Goal: Task Accomplishment & Management: Manage account settings

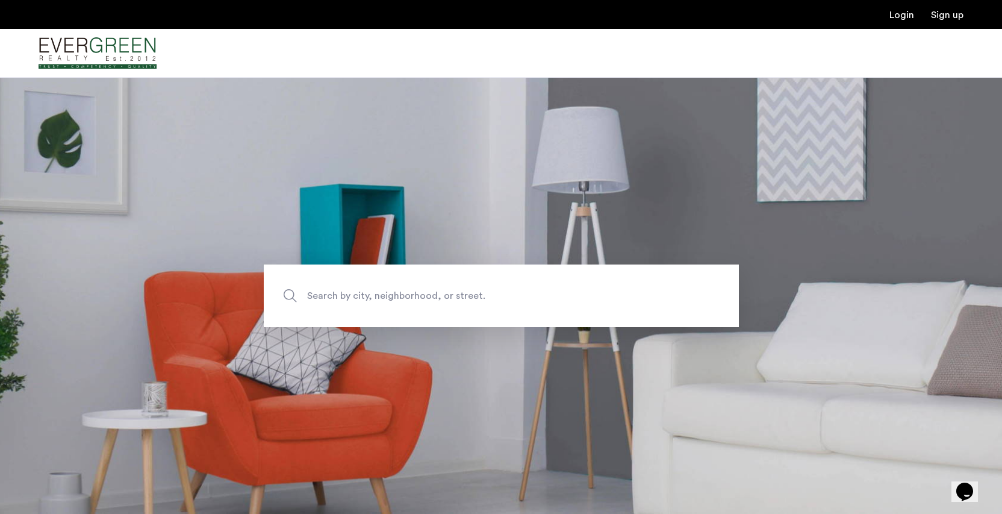
click at [908, 17] on link "Login" at bounding box center [902, 15] width 25 height 10
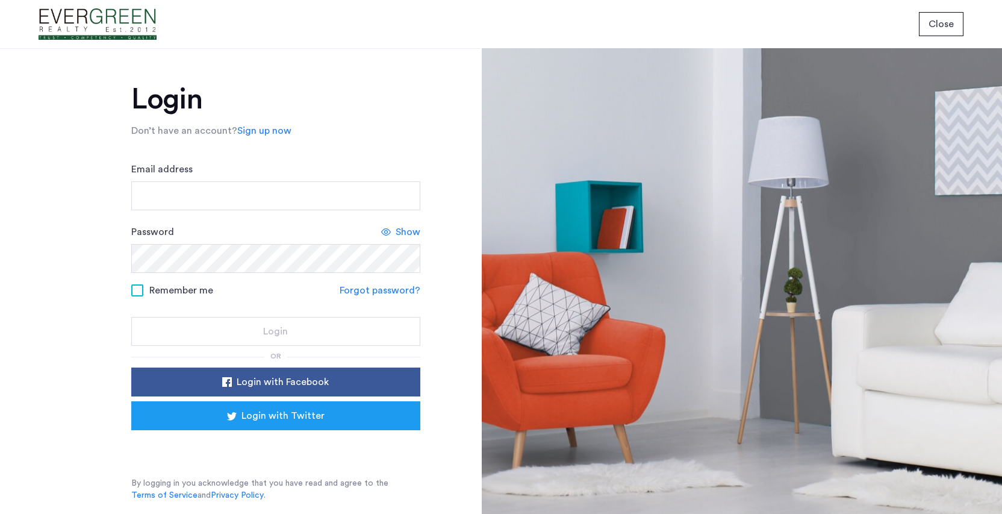
click at [313, 451] on div "Sign in with Google. Opens in new tab" at bounding box center [275, 447] width 241 height 27
type input "**********"
click at [275, 332] on button "Login" at bounding box center [275, 331] width 289 height 29
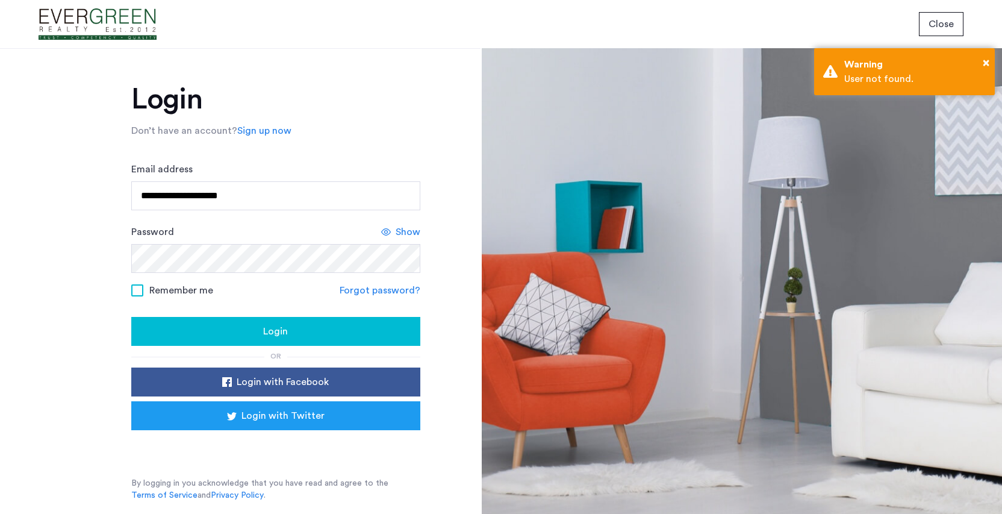
click at [290, 338] on button "Login" at bounding box center [275, 331] width 289 height 29
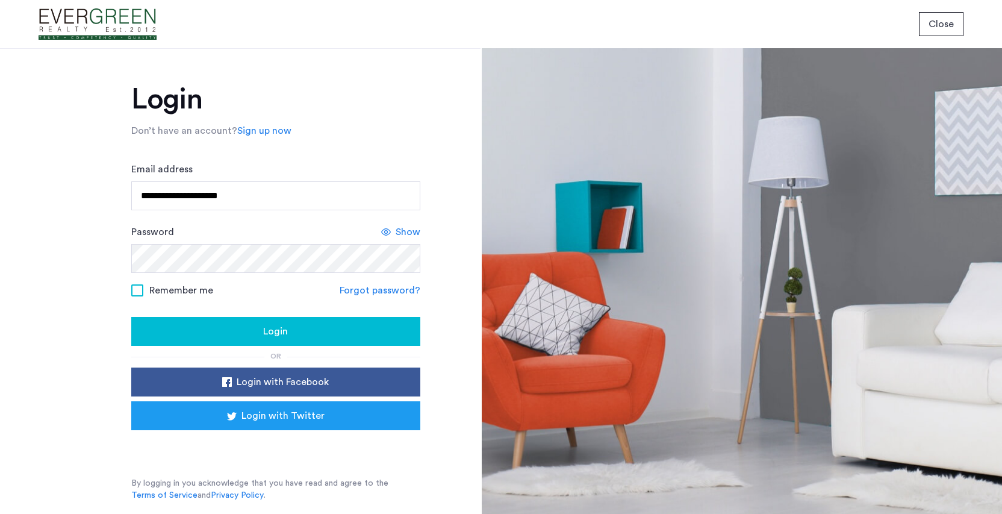
click at [243, 440] on div "Sign in with Google. Opens in new tab" at bounding box center [275, 447] width 241 height 27
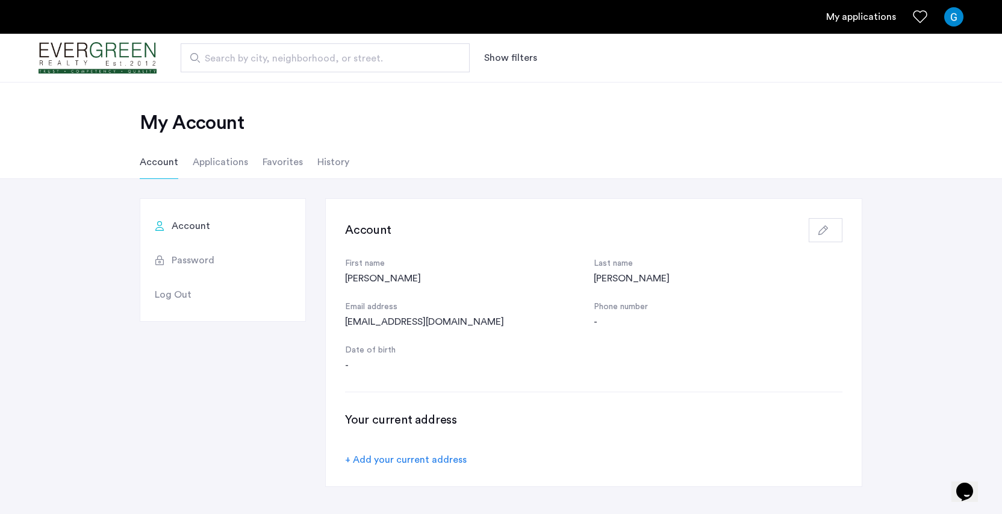
click at [637, 304] on div "Phone number" at bounding box center [718, 307] width 249 height 14
click at [823, 232] on use "button" at bounding box center [824, 230] width 10 height 10
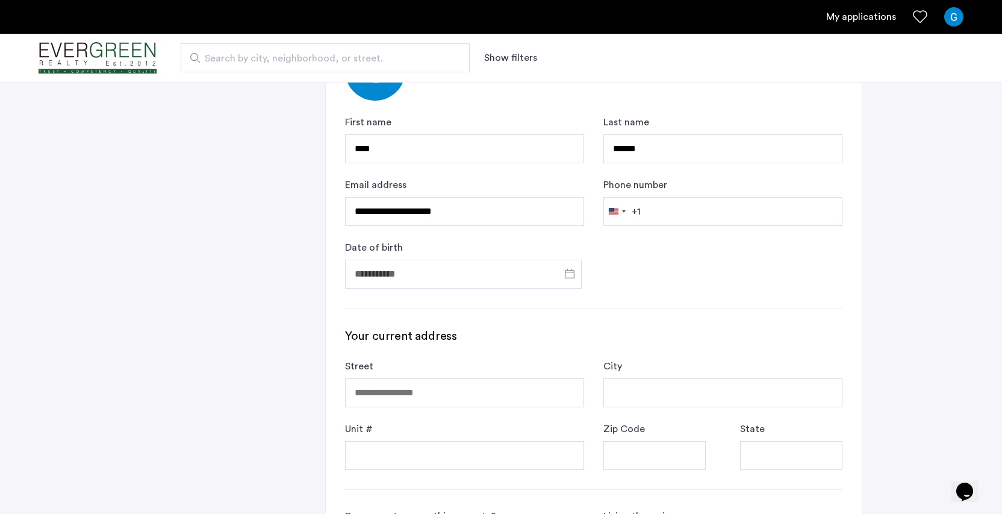
scroll to position [242, 0]
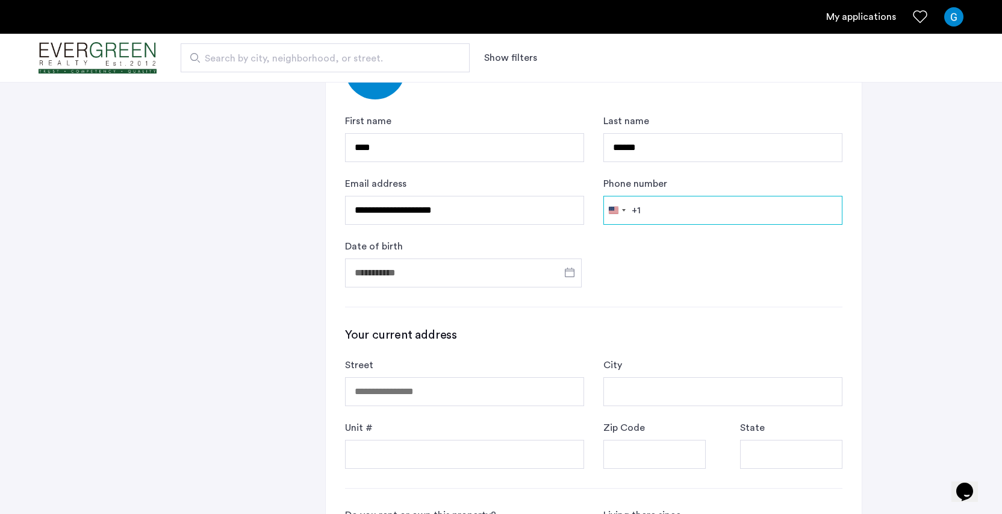
click at [832, 212] on input "Phone number" at bounding box center [722, 210] width 239 height 29
click at [828, 209] on input "Phone number" at bounding box center [722, 210] width 239 height 29
type input "**********"
click at [564, 269] on span "Open calendar" at bounding box center [569, 272] width 29 height 29
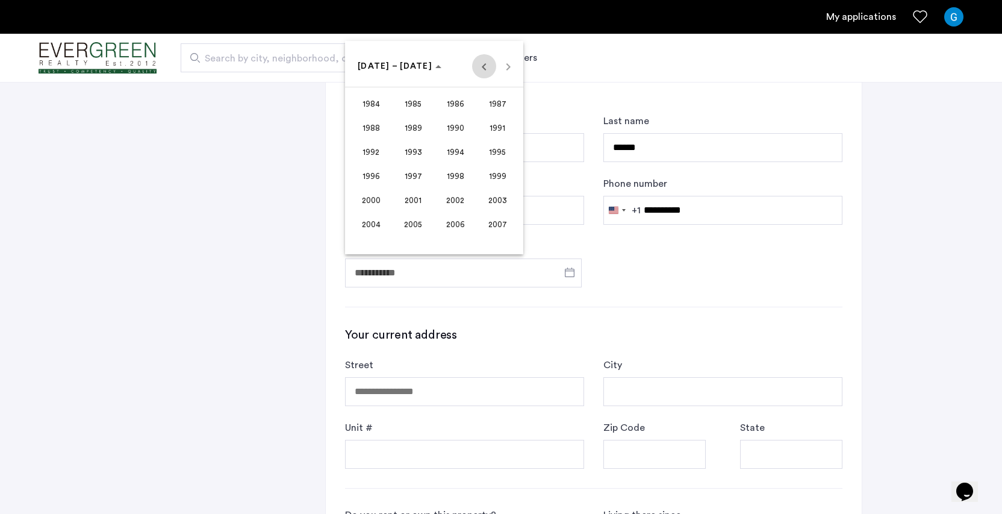
click at [479, 67] on span "Previous 24 years" at bounding box center [484, 66] width 24 height 24
click at [497, 126] on span "1967" at bounding box center [498, 128] width 38 height 22
click at [410, 126] on span "FEB" at bounding box center [413, 128] width 38 height 22
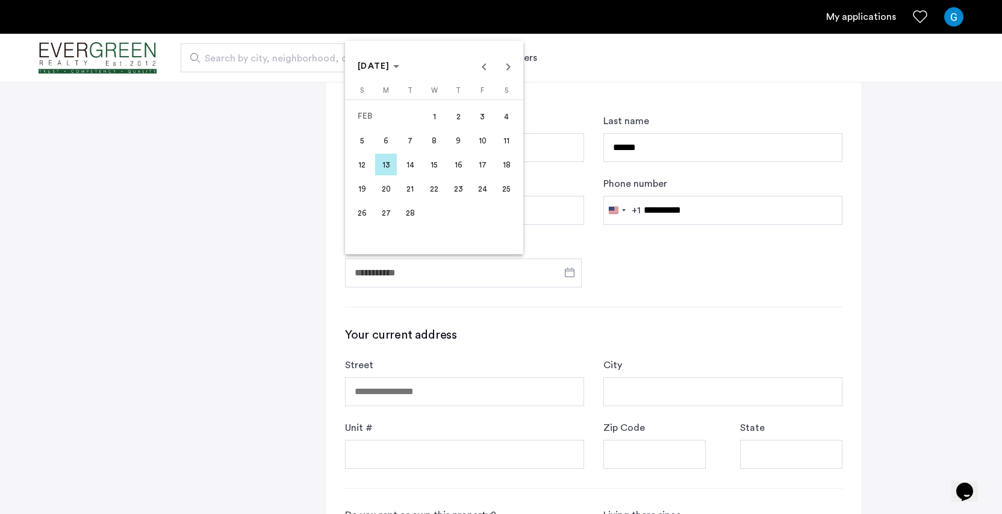
click at [389, 161] on span "13" at bounding box center [386, 165] width 22 height 22
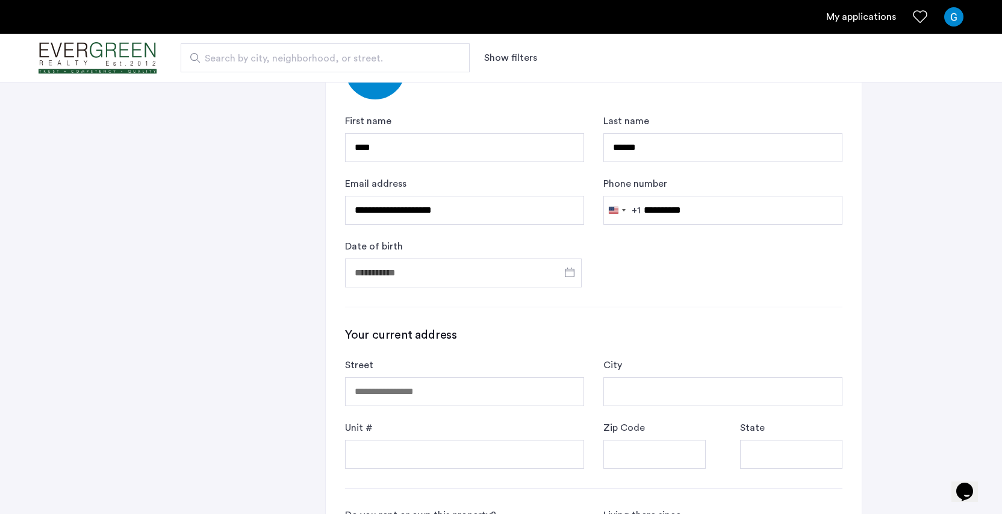
type input "**********"
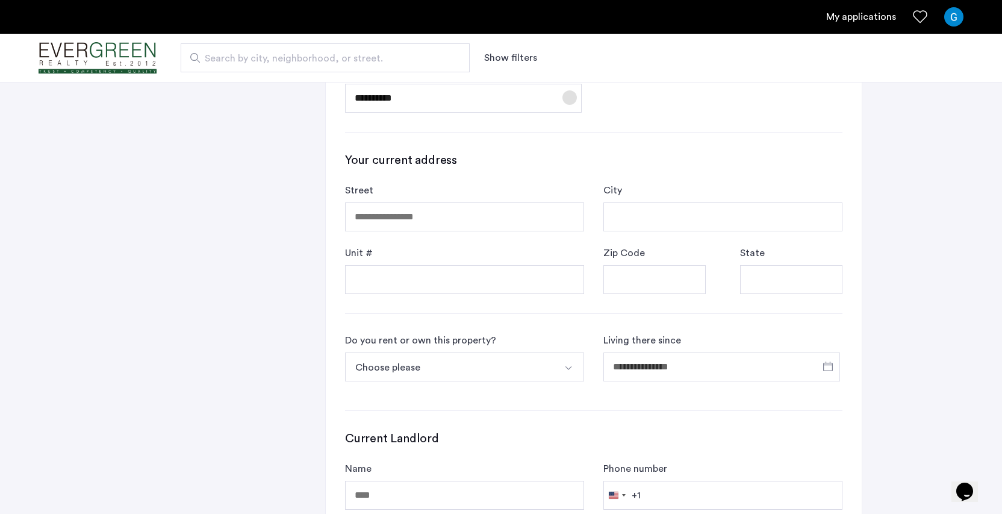
scroll to position [434, 0]
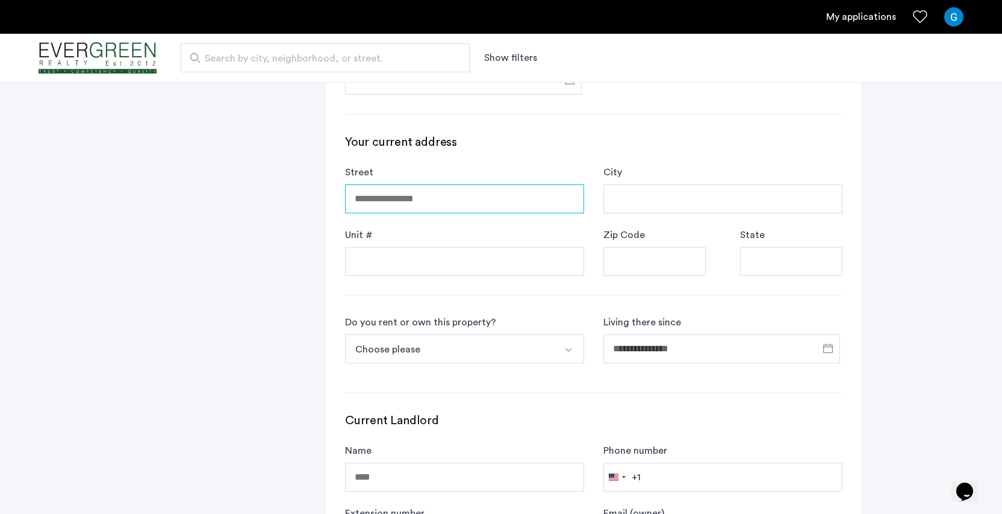
type input "**********"
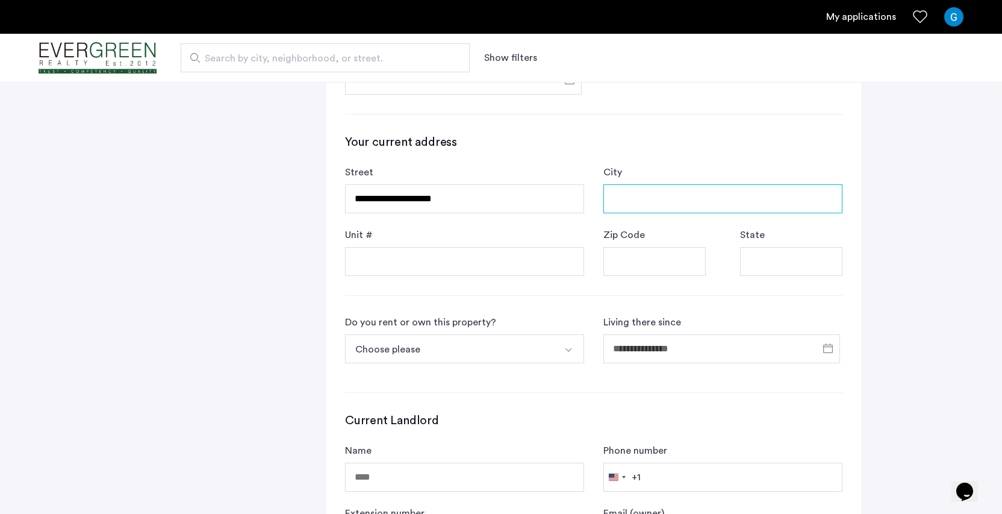
type input "*******"
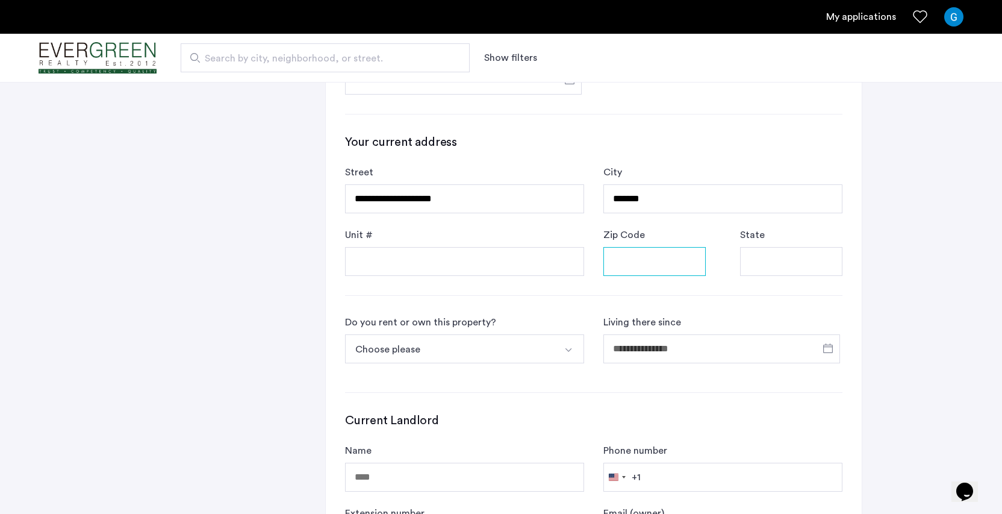
type input "*****"
type input "**"
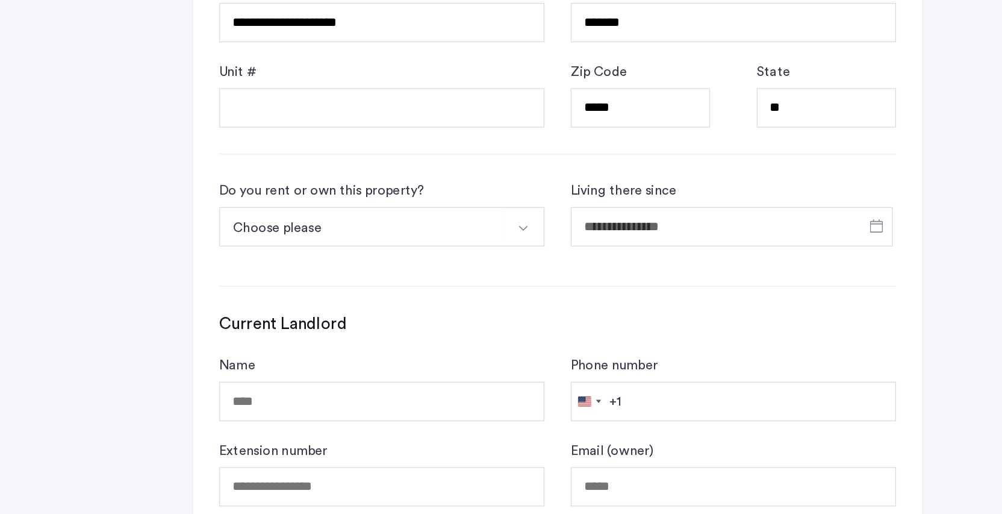
scroll to position [510, 0]
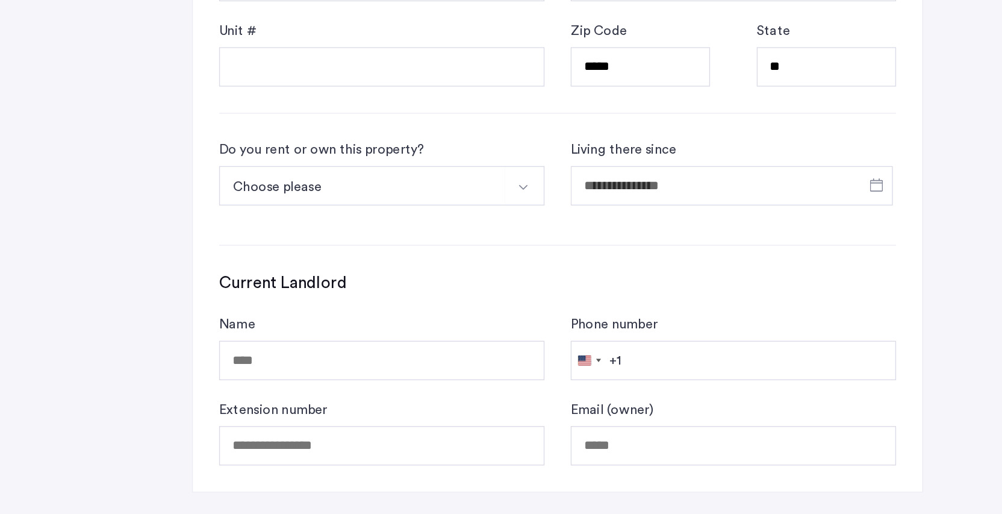
click at [345, 258] on button "Choose please" at bounding box center [450, 272] width 211 height 29
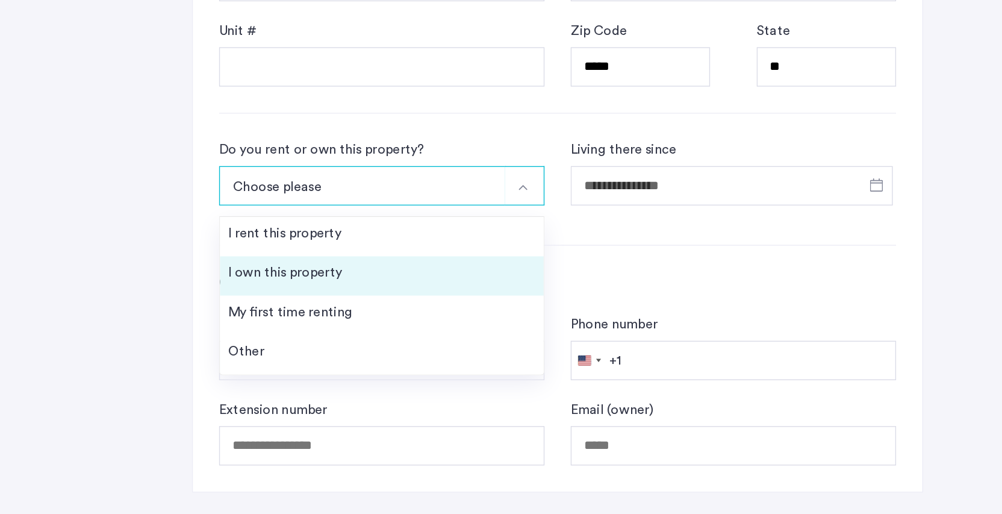
click at [352, 329] on div "I own this property" at bounding box center [394, 336] width 84 height 14
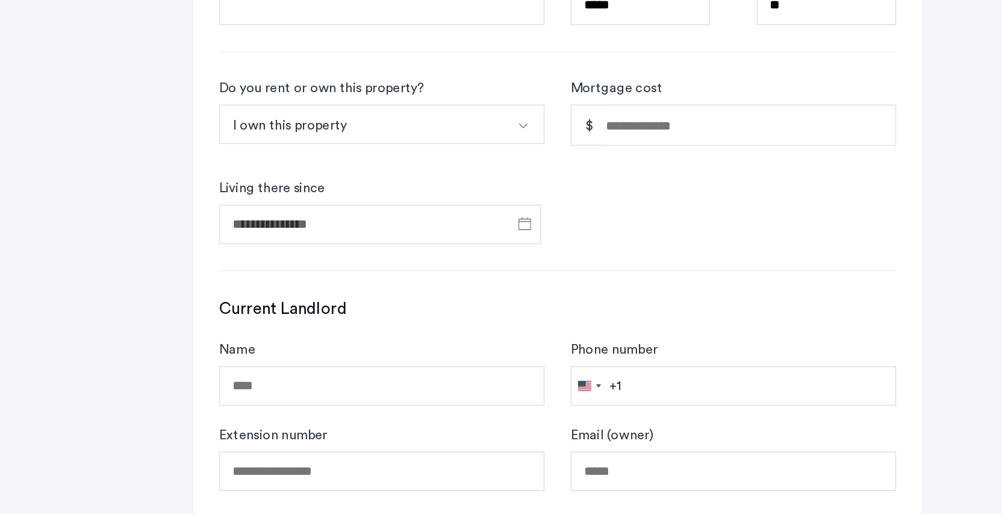
scroll to position [569, 0]
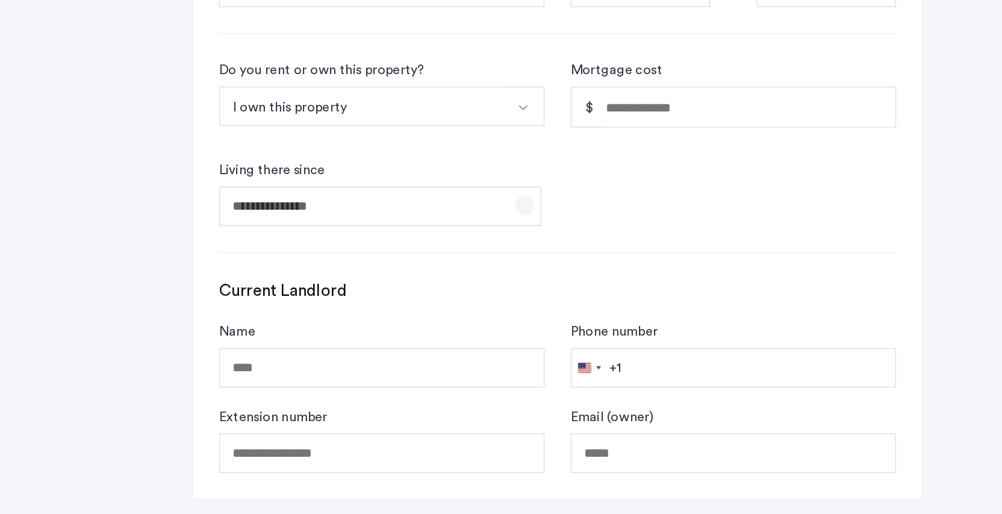
click at [555, 273] on span "Open calendar" at bounding box center [569, 287] width 29 height 29
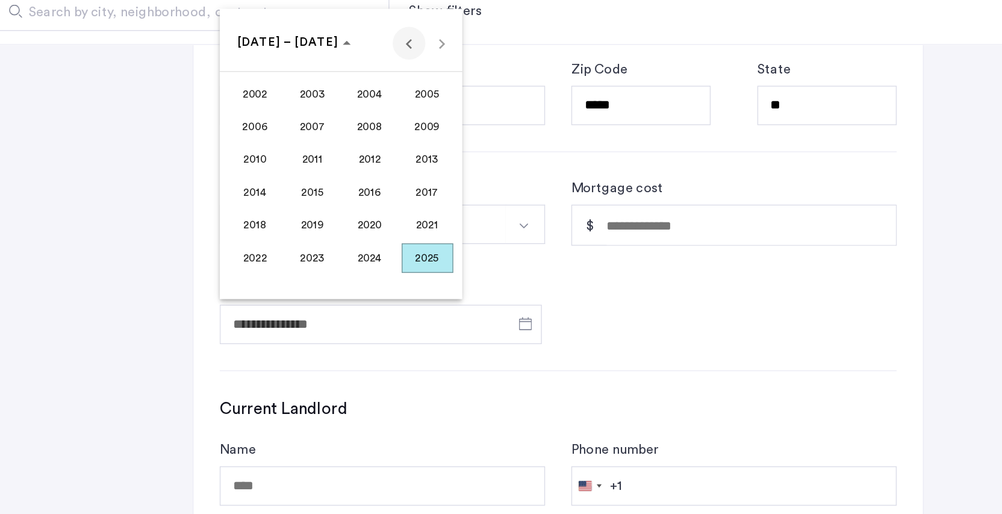
click at [472, 69] on span "Previous 24 years" at bounding box center [484, 81] width 24 height 24
click at [394, 180] on span "1967" at bounding box center [413, 191] width 38 height 22
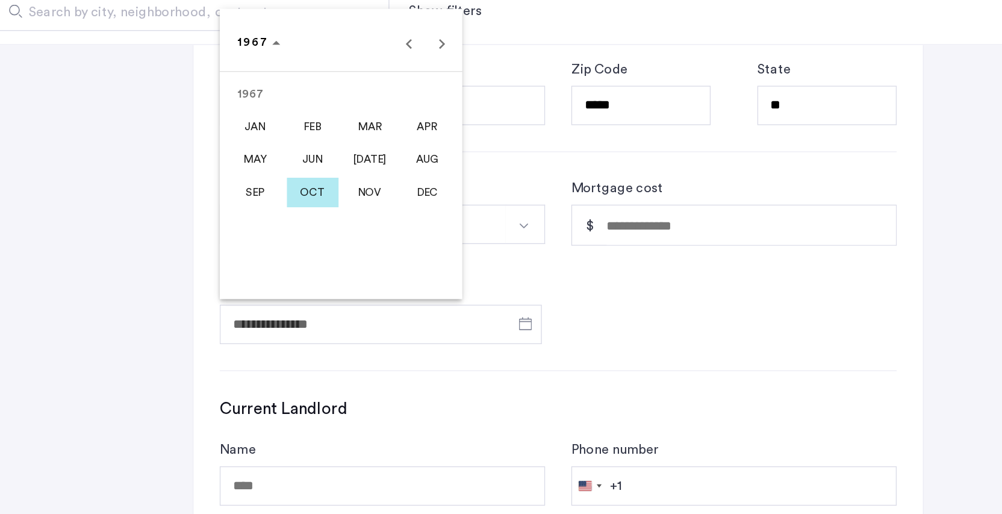
click at [394, 132] on span "FEB" at bounding box center [413, 143] width 38 height 22
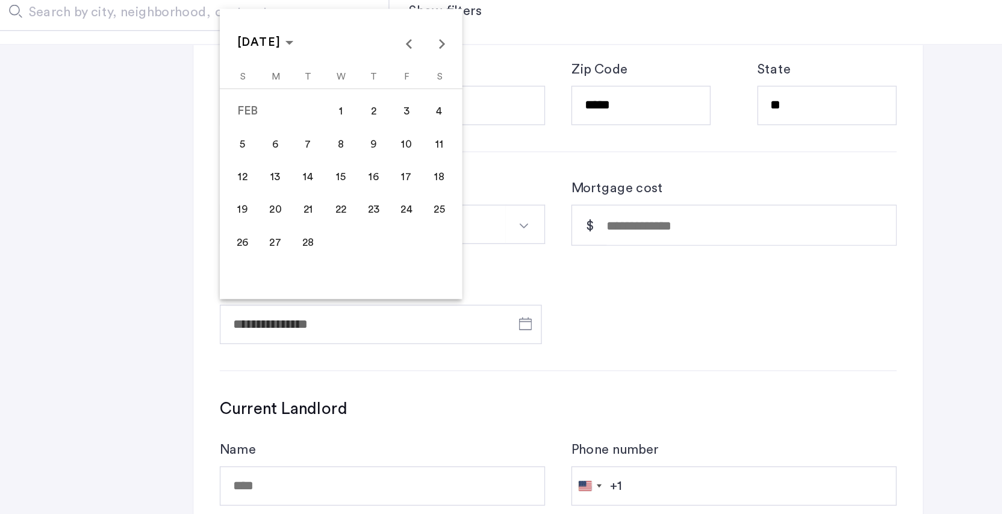
click at [375, 169] on span "13" at bounding box center [386, 180] width 22 height 22
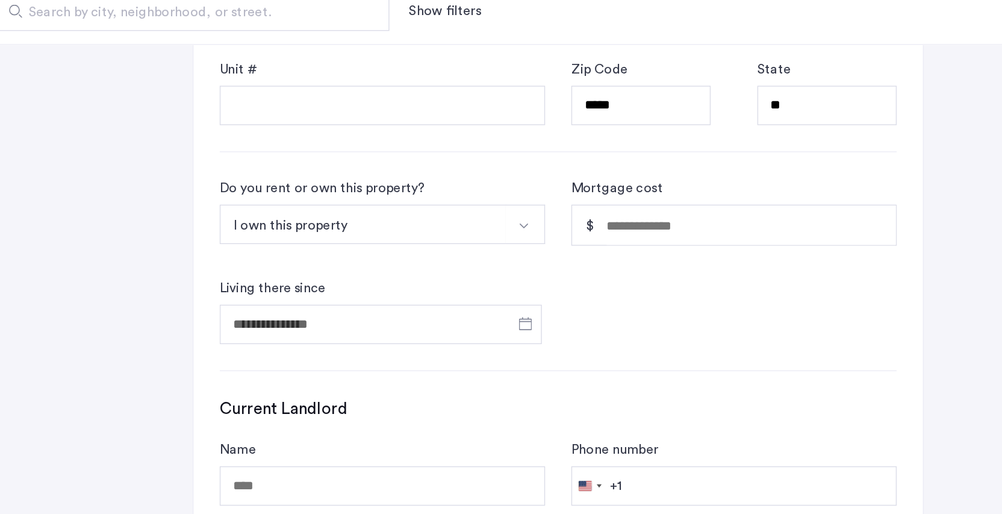
type input "**********"
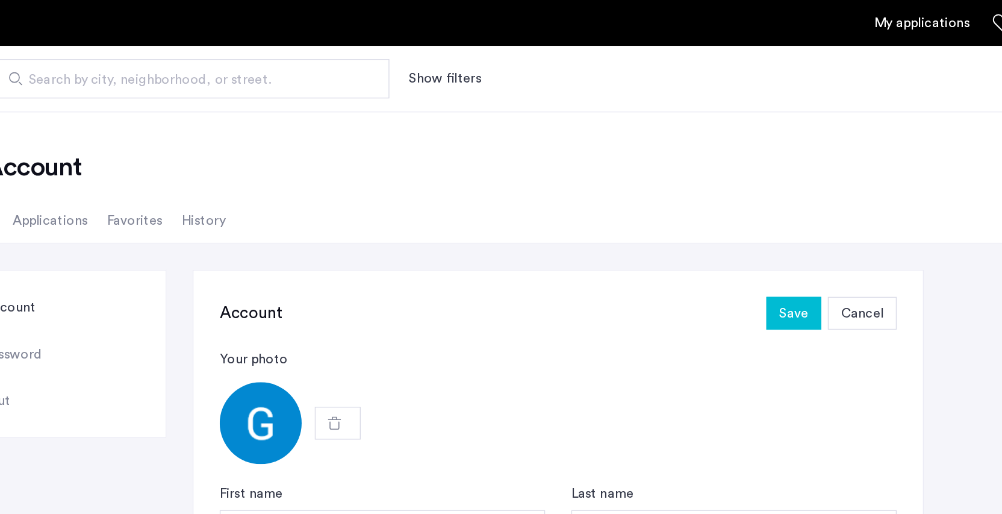
scroll to position [0, 0]
click at [756, 234] on span "Save" at bounding box center [766, 230] width 21 height 14
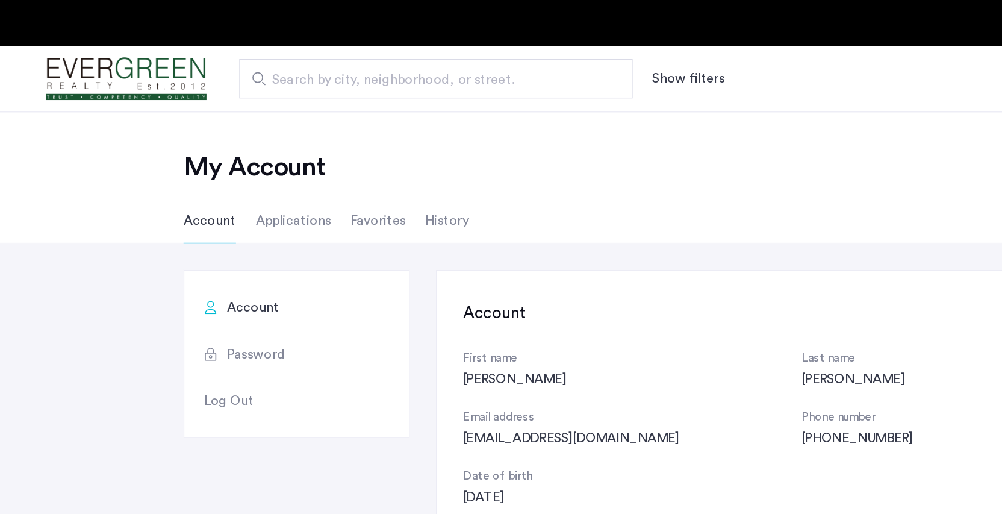
click at [275, 163] on li "Favorites" at bounding box center [283, 162] width 40 height 34
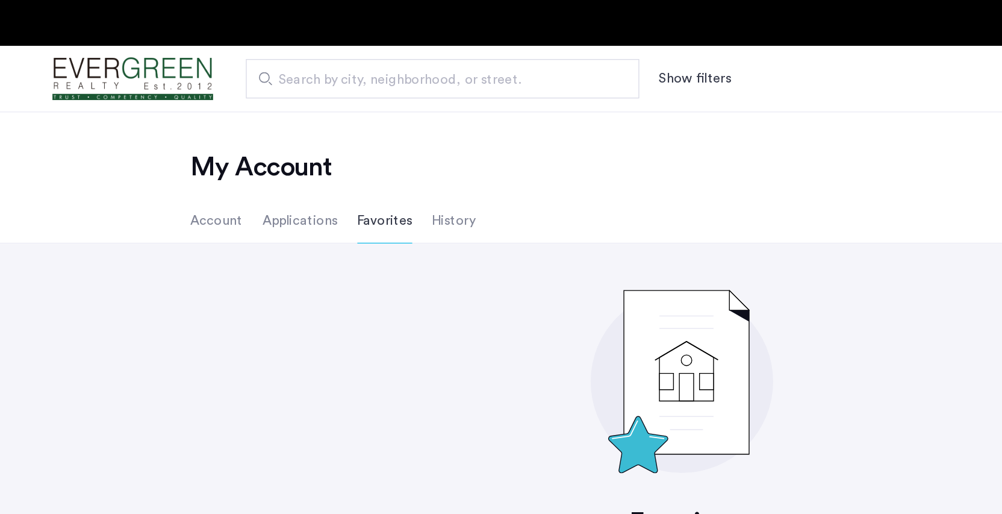
click at [331, 161] on li "History" at bounding box center [333, 162] width 32 height 34
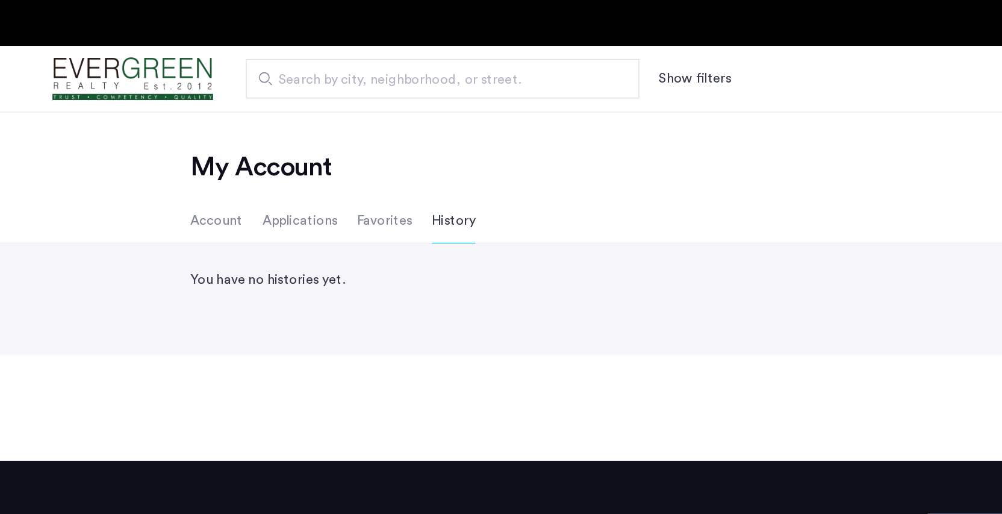
click at [207, 164] on li "Applications" at bounding box center [220, 162] width 55 height 34
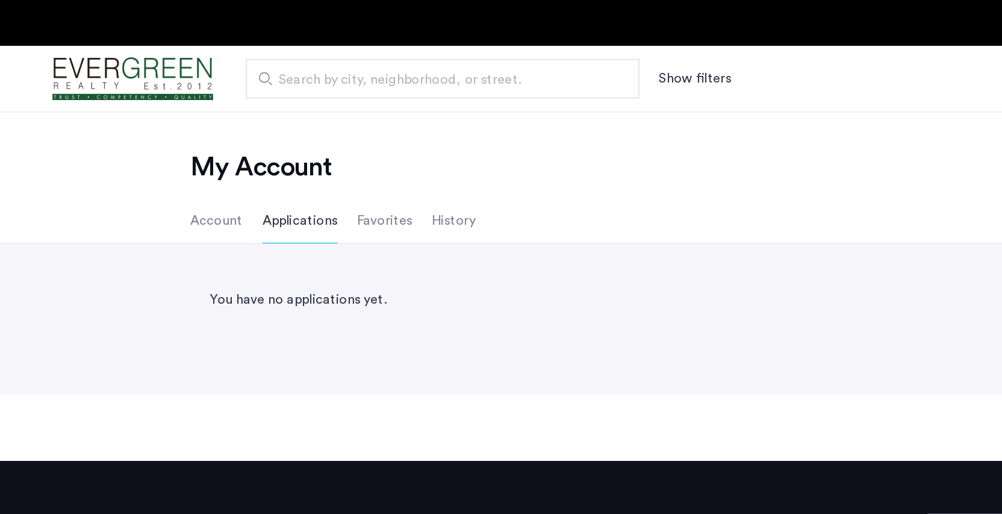
click at [167, 160] on li "Account" at bounding box center [159, 162] width 39 height 34
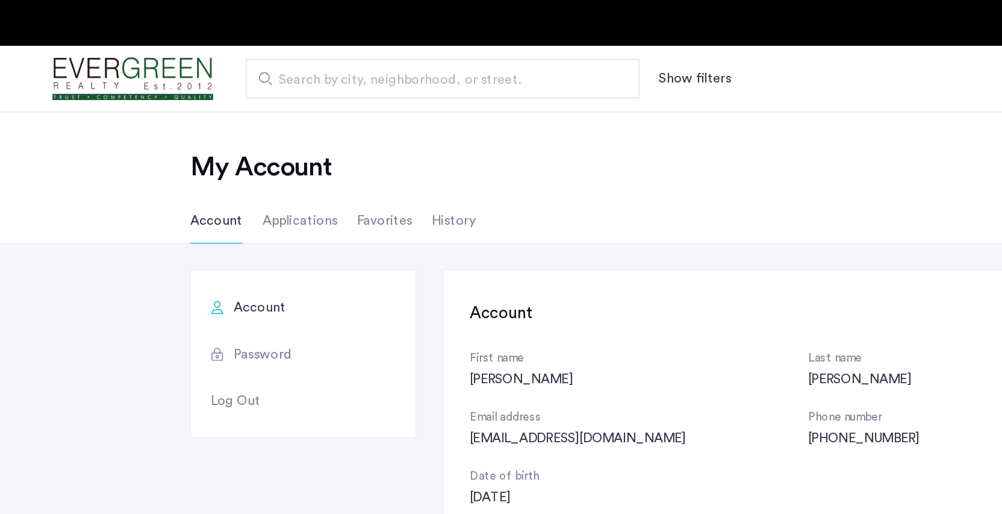
click at [138, 46] on img "Cazamio logo" at bounding box center [98, 58] width 118 height 45
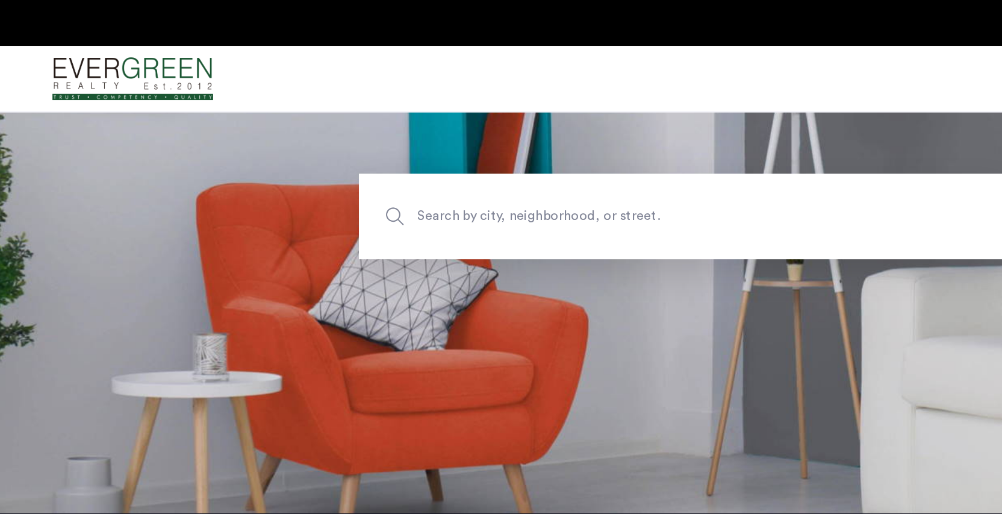
scroll to position [139, 0]
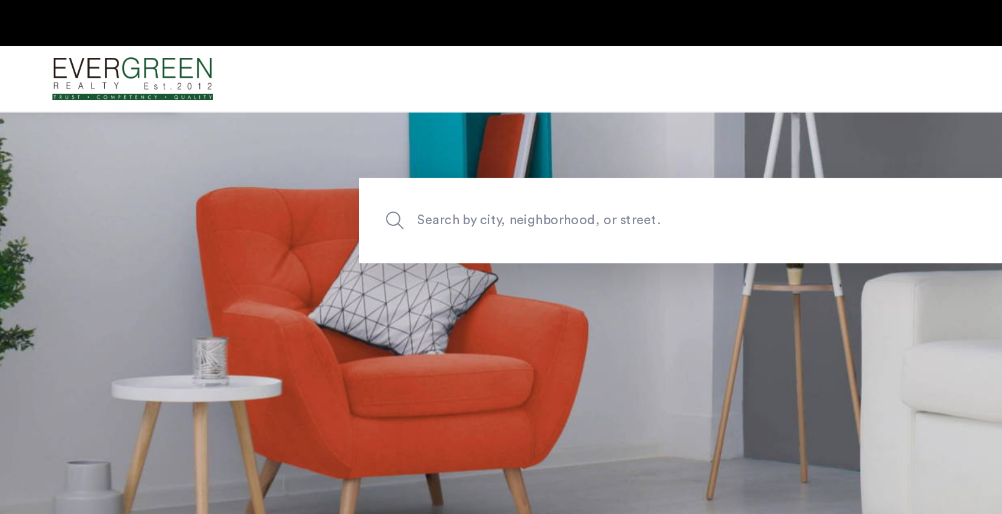
click at [407, 166] on span "Search by city, neighborhood, or street." at bounding box center [473, 162] width 332 height 16
click at [407, 166] on input "Search by city, neighborhood, or street." at bounding box center [501, 162] width 475 height 63
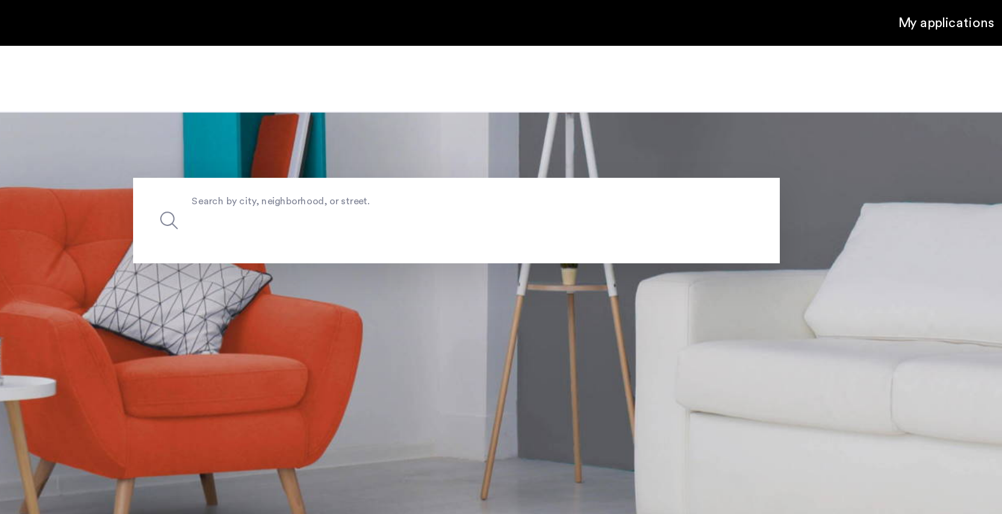
scroll to position [138, 0]
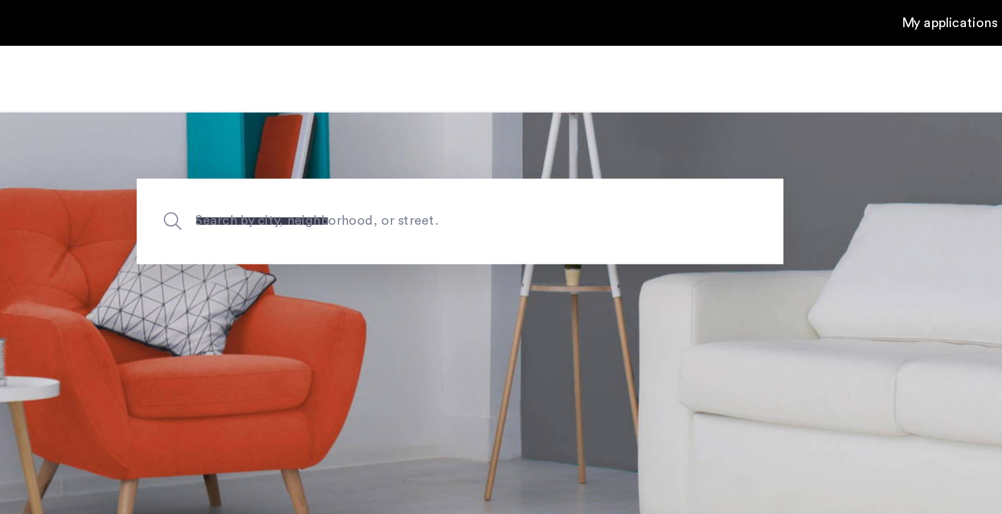
type input "**********"
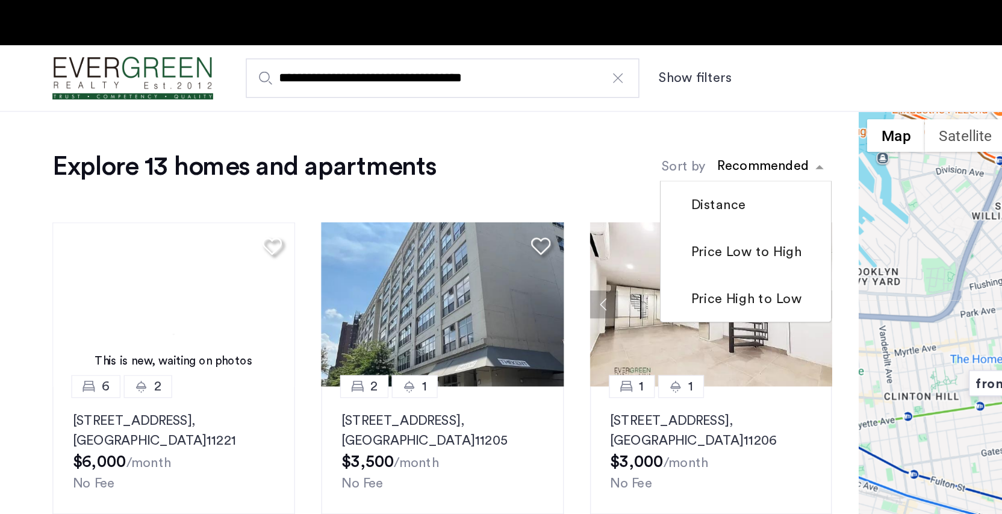
click at [599, 123] on span "sort-apartment" at bounding box center [603, 123] width 15 height 14
click at [573, 187] on label "Price Low to High" at bounding box center [547, 185] width 84 height 14
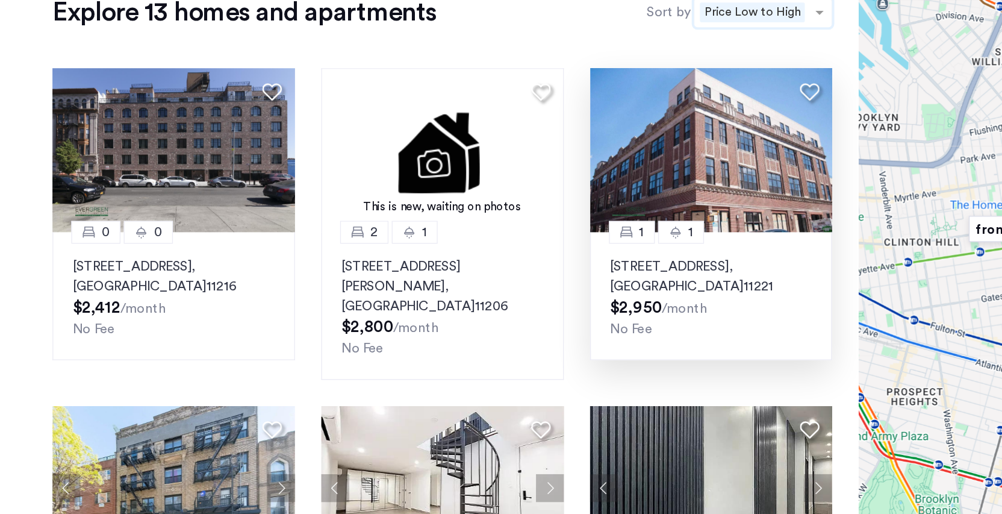
click at [543, 302] on p "[STREET_ADDRESS]" at bounding box center [523, 316] width 148 height 29
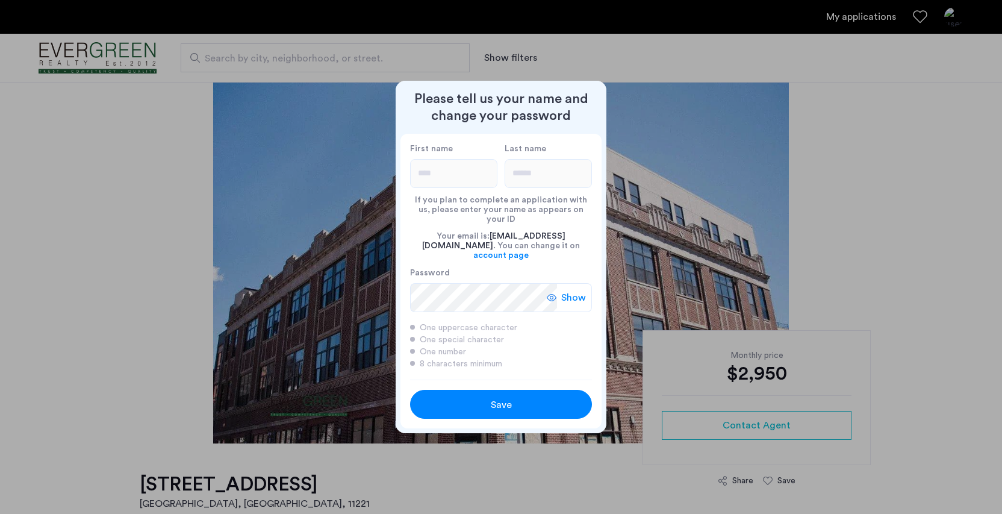
click at [572, 290] on span "Show" at bounding box center [573, 297] width 25 height 14
click at [572, 290] on span "Hide" at bounding box center [576, 297] width 20 height 14
click at [523, 398] on div "Save" at bounding box center [501, 405] width 116 height 14
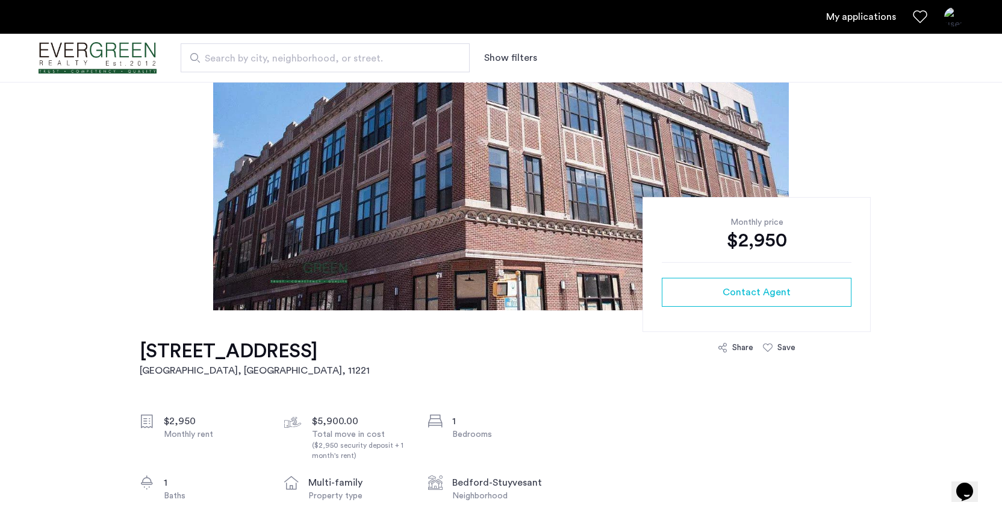
scroll to position [131, 0]
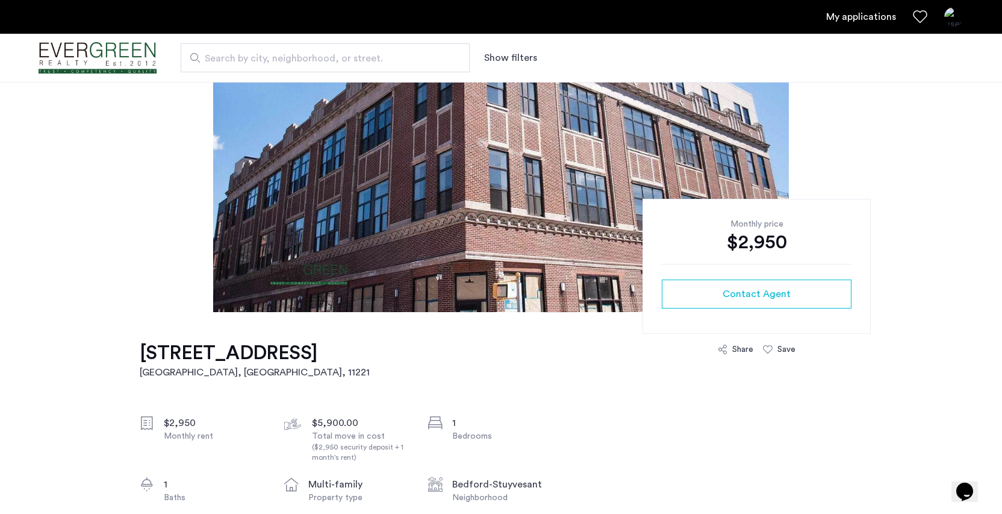
click at [130, 69] on img "Cazamio logo" at bounding box center [98, 58] width 118 height 45
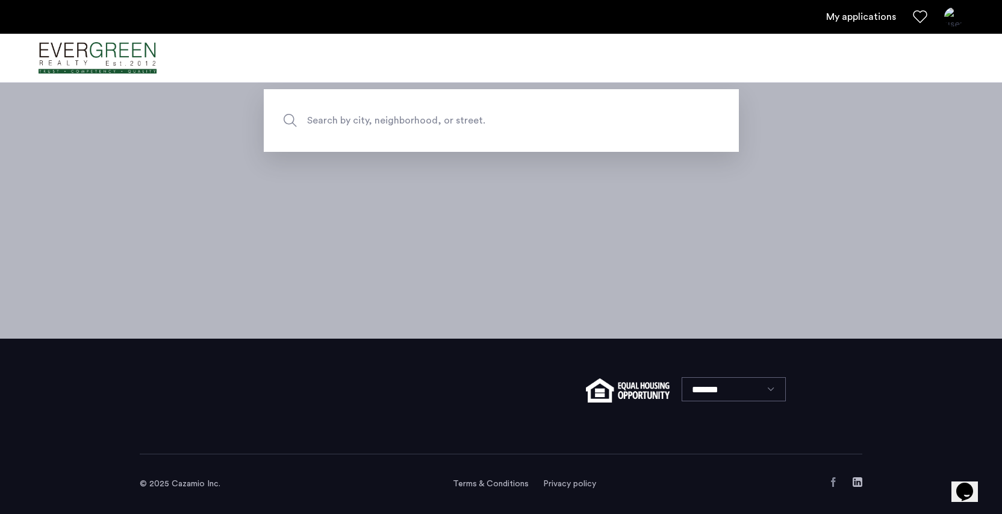
scroll to position [180, 0]
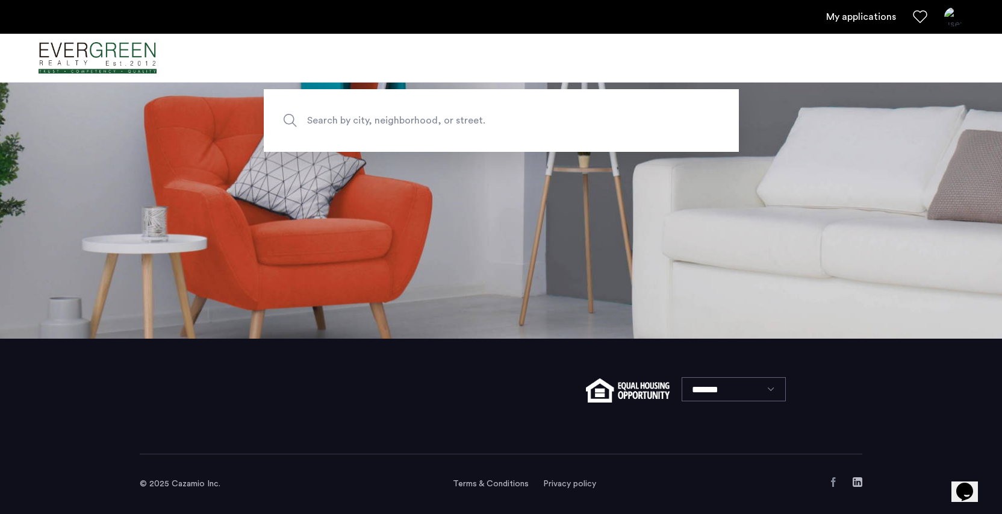
click at [834, 484] on use "Facebook" at bounding box center [833, 482] width 4 height 10
click at [860, 482] on icon "LinkedIn" at bounding box center [858, 482] width 10 height 10
